Goal: Information Seeking & Learning: Learn about a topic

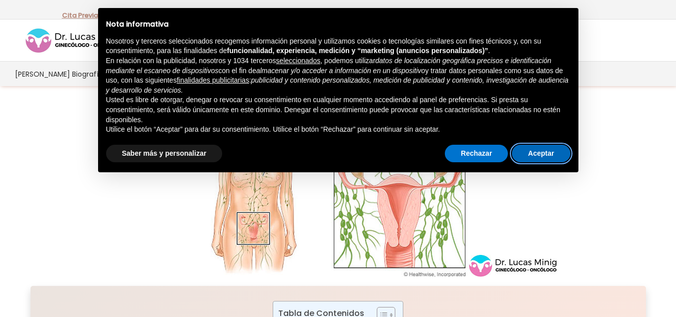
click at [525, 150] on button "Aceptar" at bounding box center [541, 154] width 58 height 18
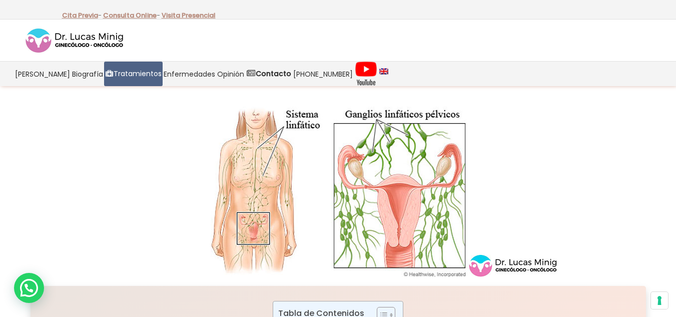
click at [267, 181] on img at bounding box center [338, 192] width 439 height 170
click at [258, 183] on img at bounding box center [338, 192] width 439 height 170
drag, startPoint x: 258, startPoint y: 183, endPoint x: 243, endPoint y: 173, distance: 18.3
click at [243, 173] on img at bounding box center [338, 192] width 439 height 170
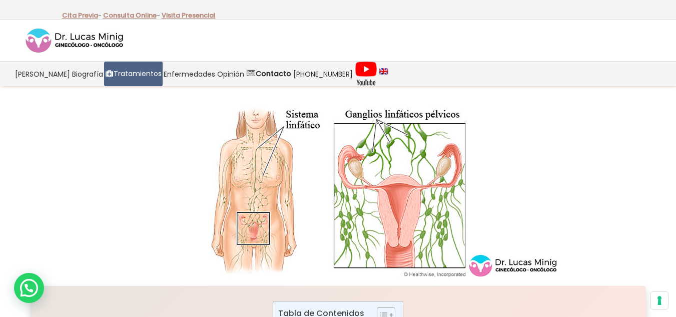
click at [243, 173] on img at bounding box center [338, 192] width 439 height 170
click at [262, 164] on img at bounding box center [338, 192] width 439 height 170
click at [257, 191] on img at bounding box center [338, 192] width 439 height 170
